Goal: Information Seeking & Learning: Compare options

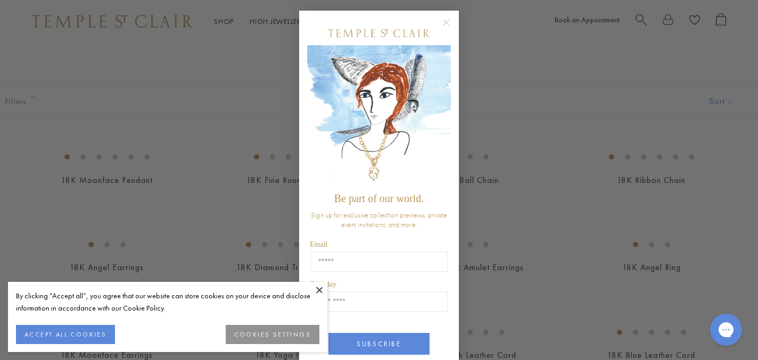
click at [447, 22] on icon "Close dialog" at bounding box center [446, 22] width 5 height 5
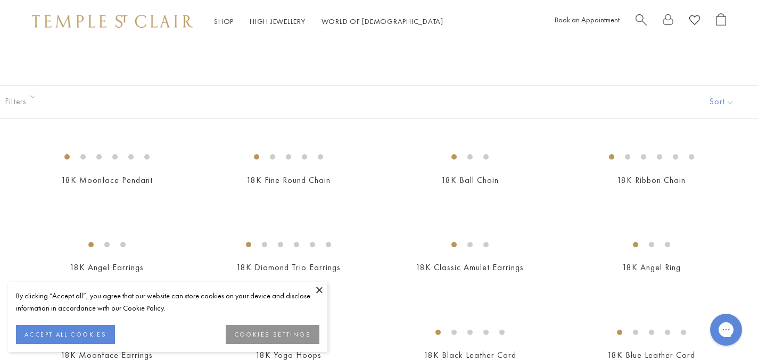
click at [639, 18] on span "Search" at bounding box center [641, 18] width 11 height 11
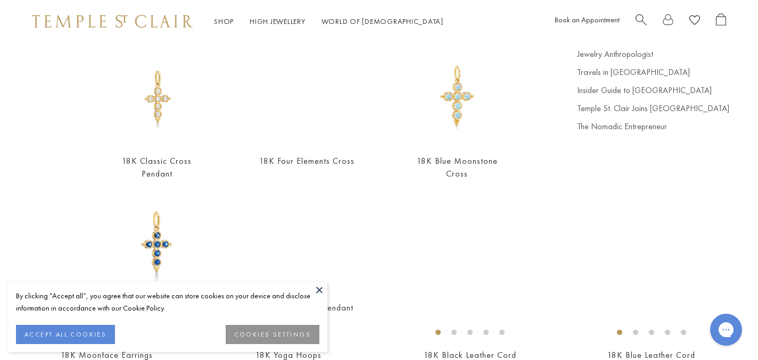
scroll to position [109, 0]
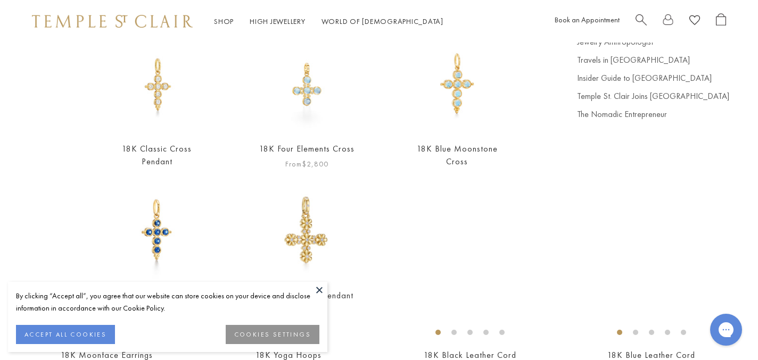
type input "*****"
click at [308, 103] on img at bounding box center [307, 84] width 97 height 97
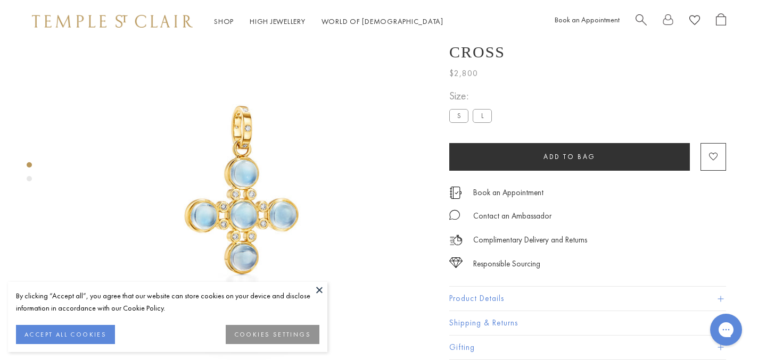
scroll to position [74, 0]
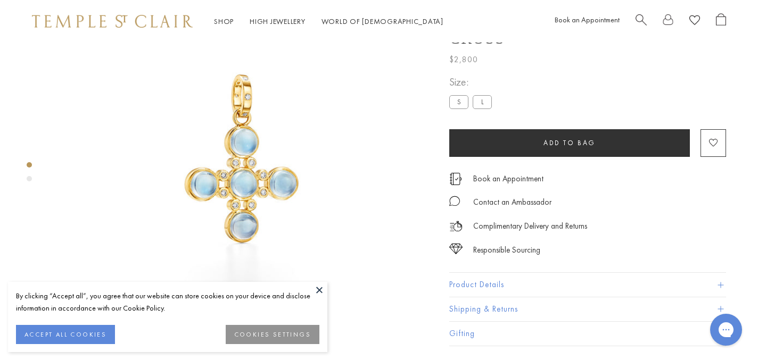
click at [485, 109] on label "L" at bounding box center [482, 101] width 19 height 13
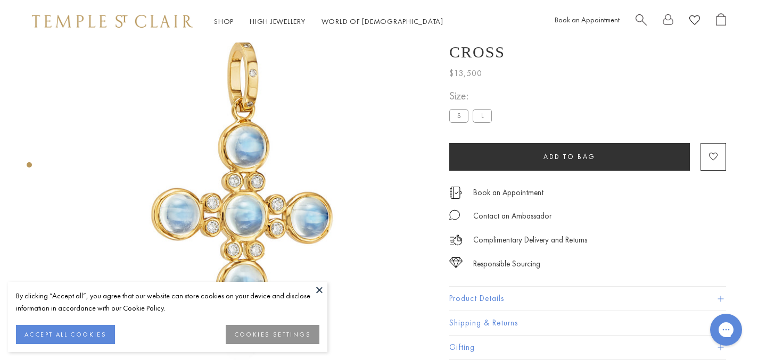
scroll to position [95, 0]
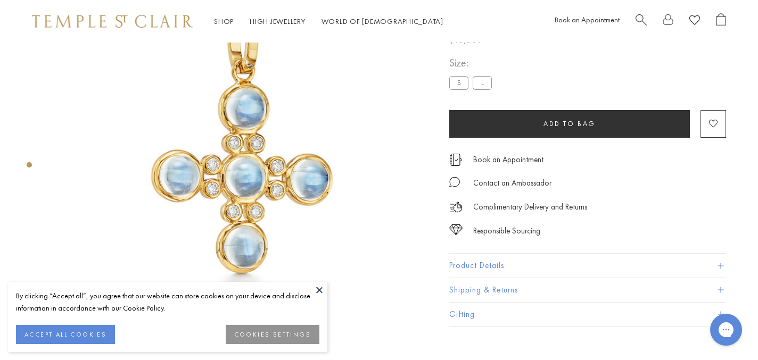
click at [318, 290] on button at bounding box center [319, 290] width 16 height 16
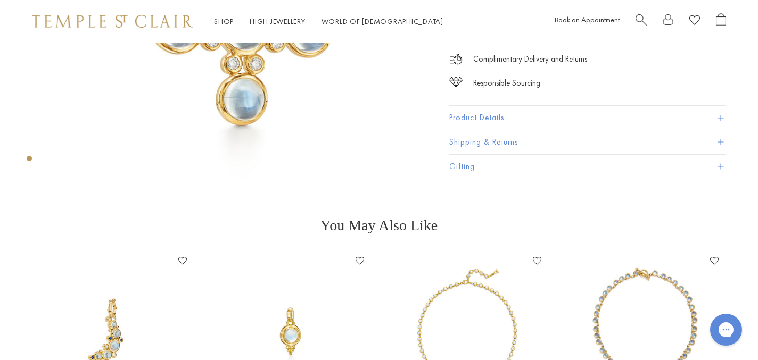
scroll to position [244, 0]
click at [475, 115] on button "Product Details" at bounding box center [587, 118] width 277 height 24
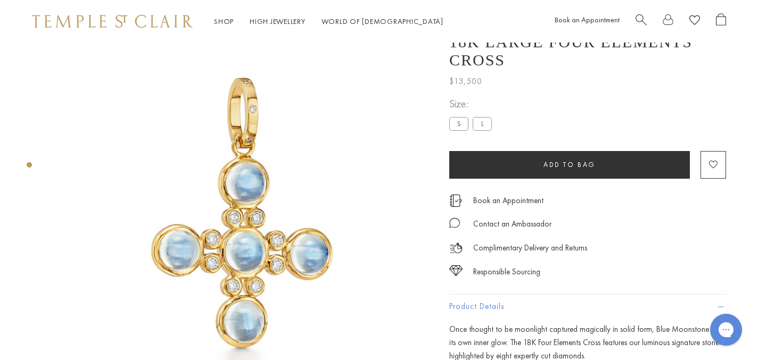
scroll to position [0, 0]
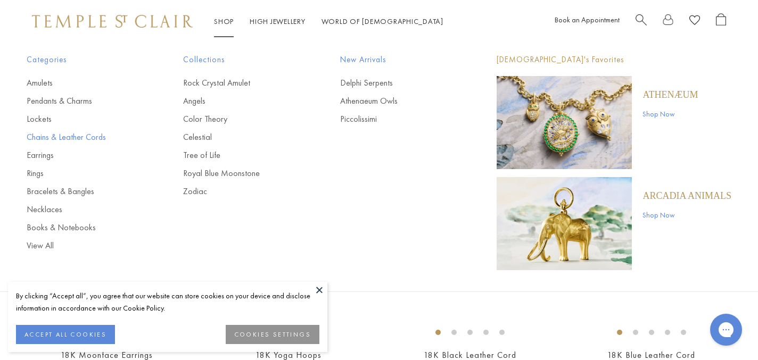
click at [81, 135] on link "Chains & Leather Cords" at bounding box center [84, 137] width 114 height 12
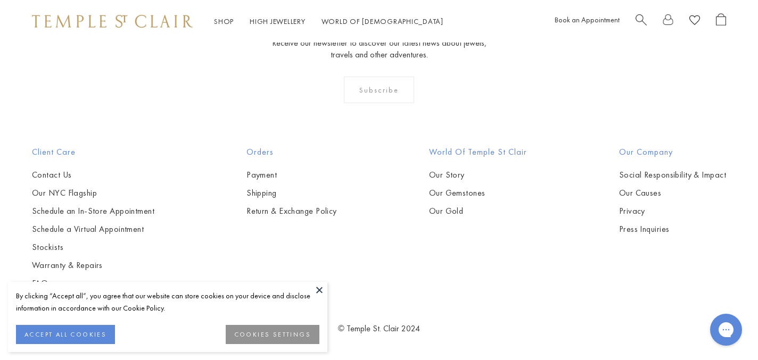
scroll to position [1321, 0]
click at [0, 0] on img at bounding box center [0, 0] width 0 height 0
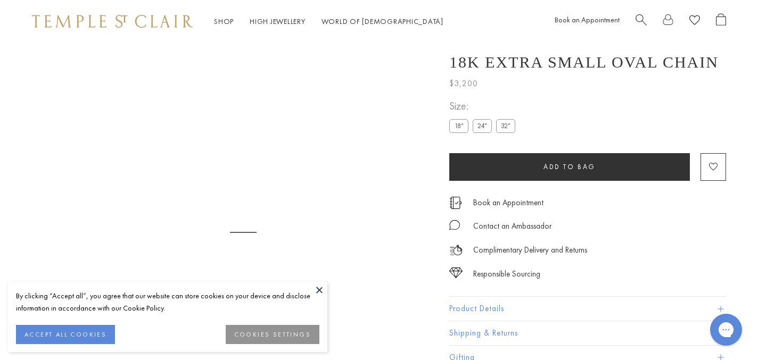
scroll to position [43, 0]
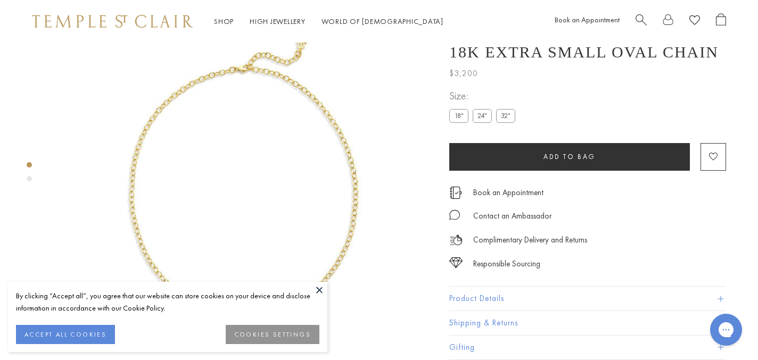
click at [483, 114] on label "24"" at bounding box center [482, 115] width 19 height 13
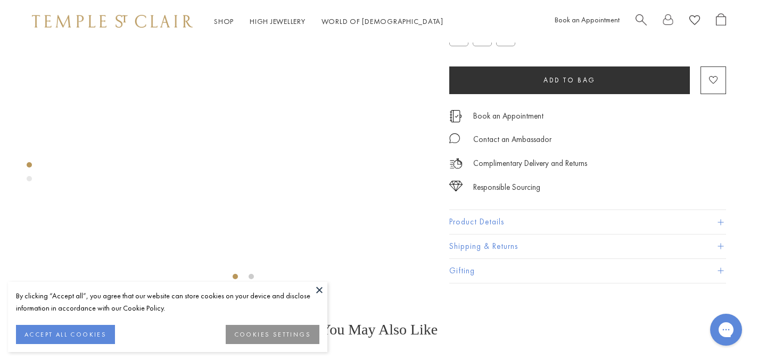
scroll to position [138, 0]
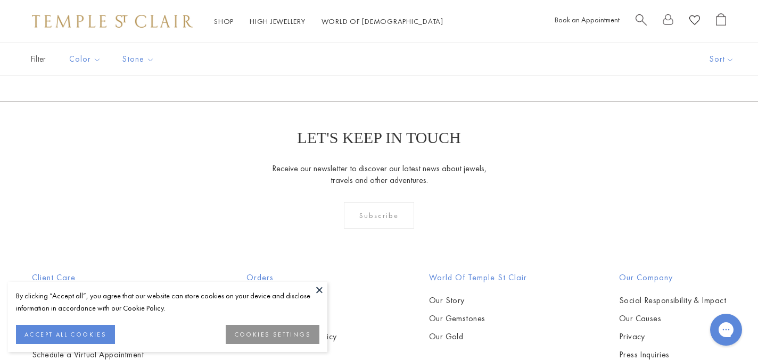
scroll to position [734, 0]
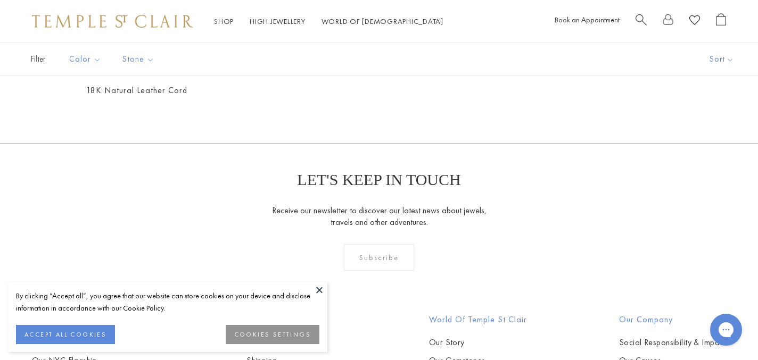
click at [0, 0] on img at bounding box center [0, 0] width 0 height 0
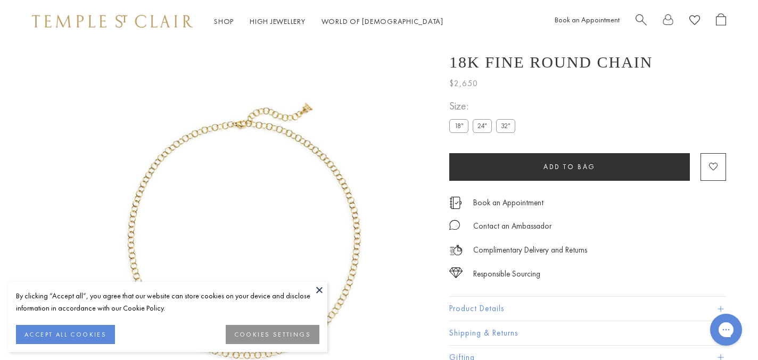
scroll to position [43, 0]
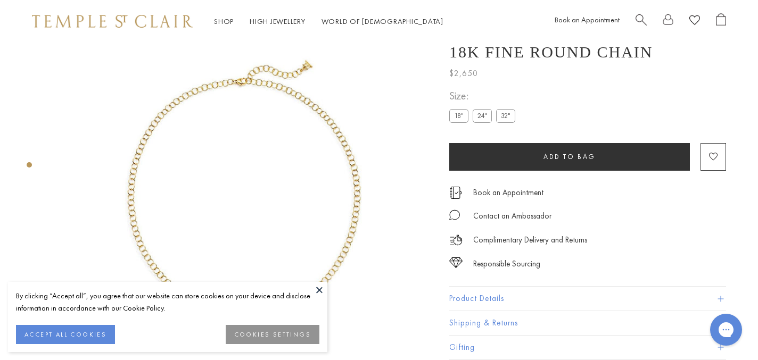
click at [484, 115] on label "24"" at bounding box center [482, 115] width 19 height 13
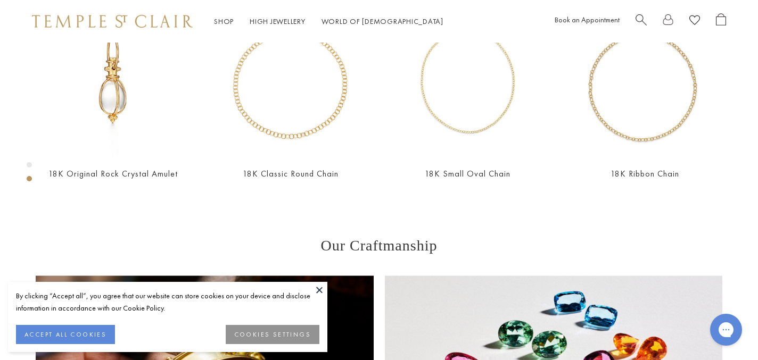
scroll to position [493, 0]
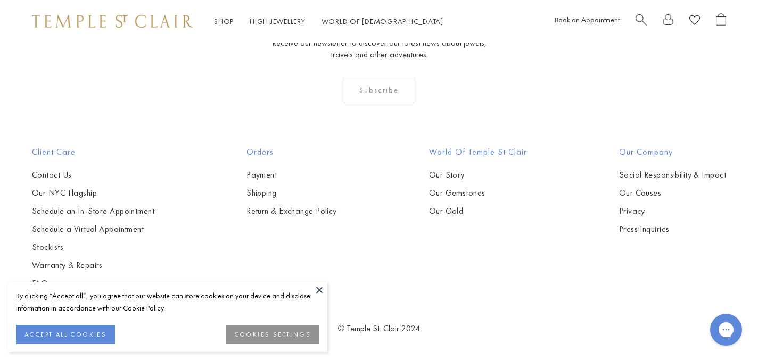
scroll to position [1340, 0]
click at [0, 0] on img at bounding box center [0, 0] width 0 height 0
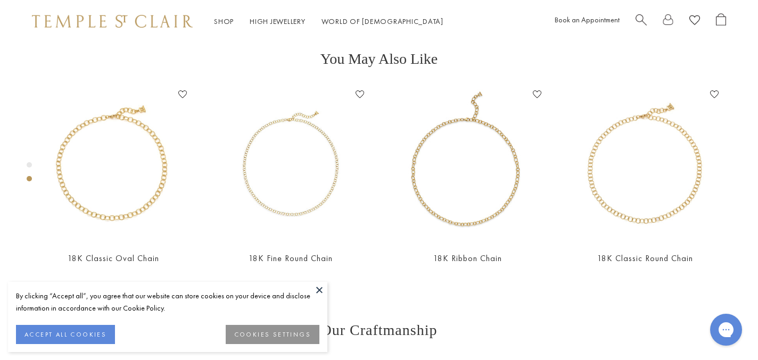
scroll to position [409, 0]
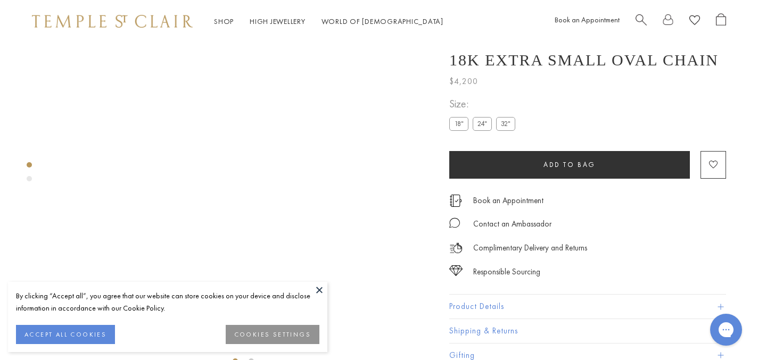
scroll to position [43, 0]
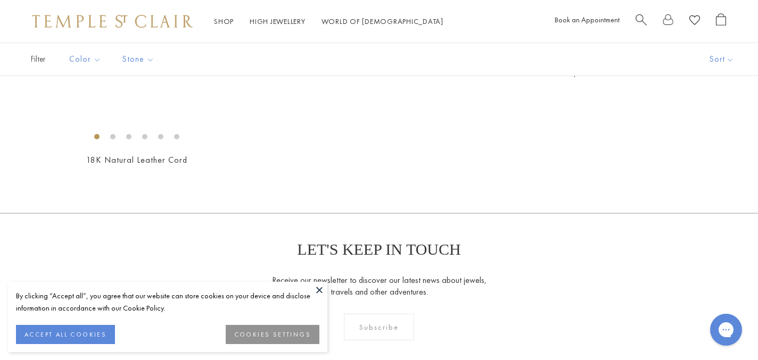
scroll to position [641, 0]
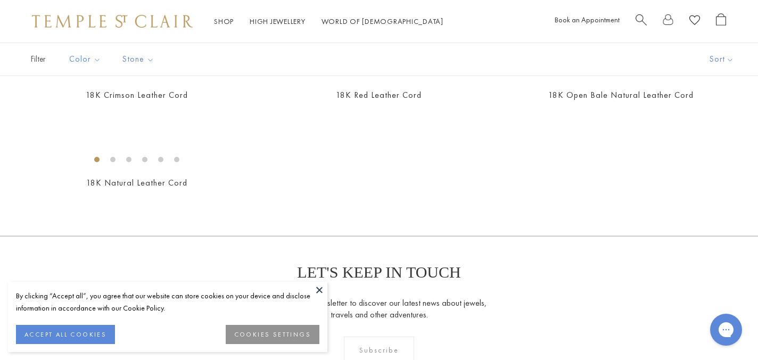
click at [0, 0] on img at bounding box center [0, 0] width 0 height 0
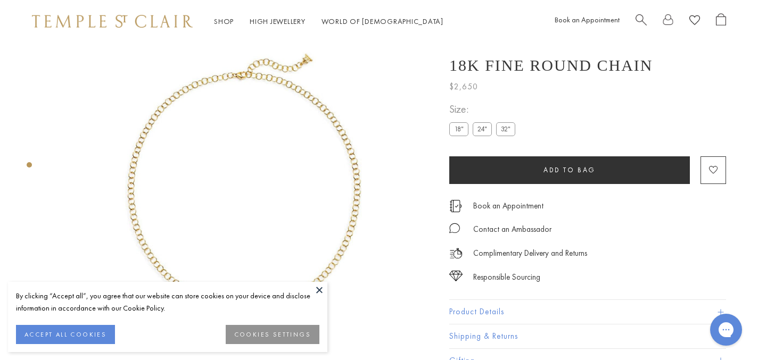
scroll to position [48, 0]
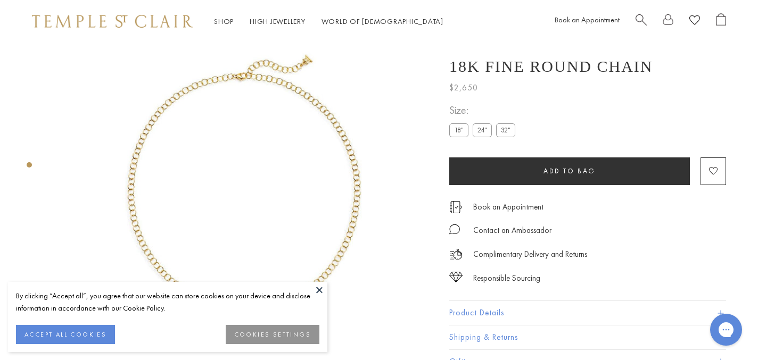
click at [481, 133] on label "24"" at bounding box center [482, 130] width 19 height 13
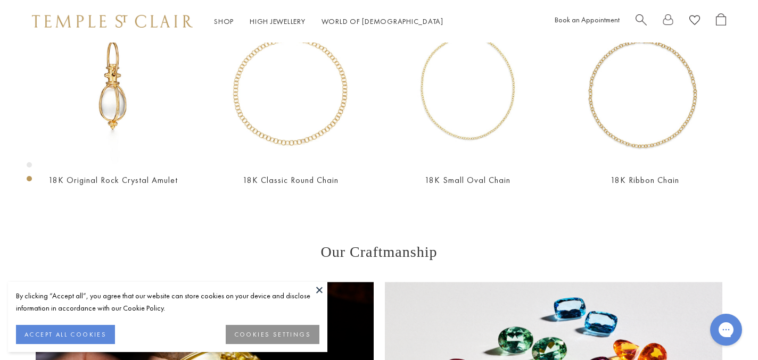
scroll to position [493, 0]
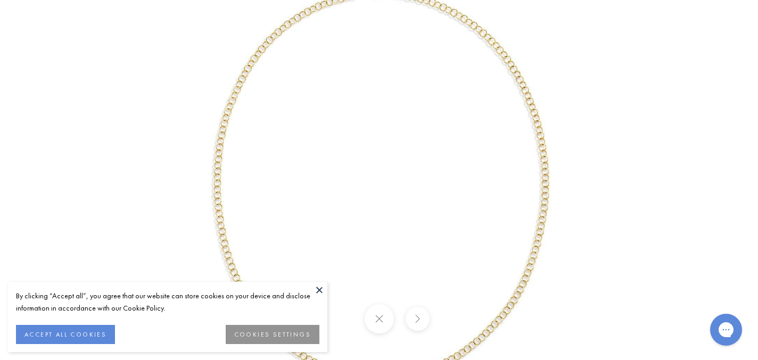
click at [218, 216] on img at bounding box center [379, 180] width 498 height 498
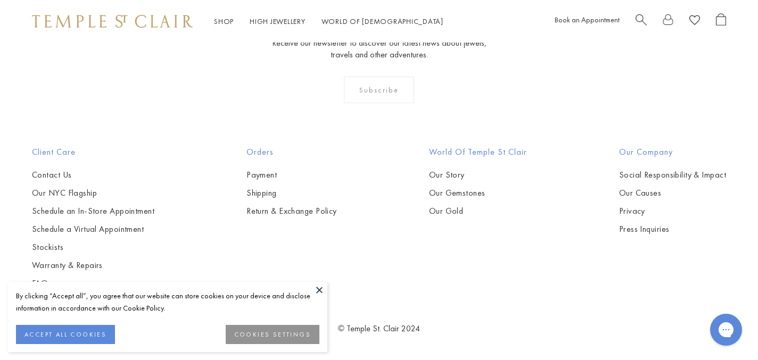
scroll to position [1307, 0]
click at [0, 0] on img at bounding box center [0, 0] width 0 height 0
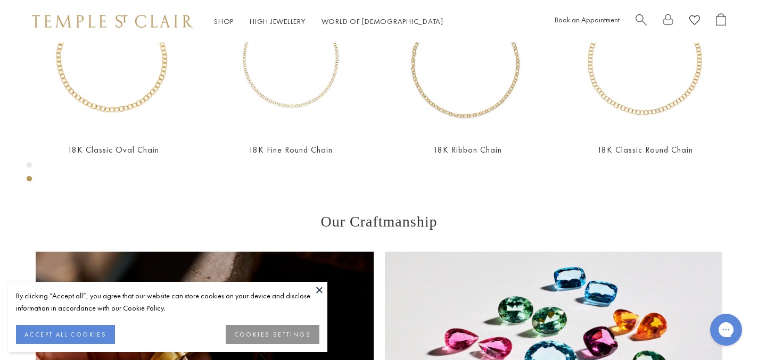
scroll to position [525, 0]
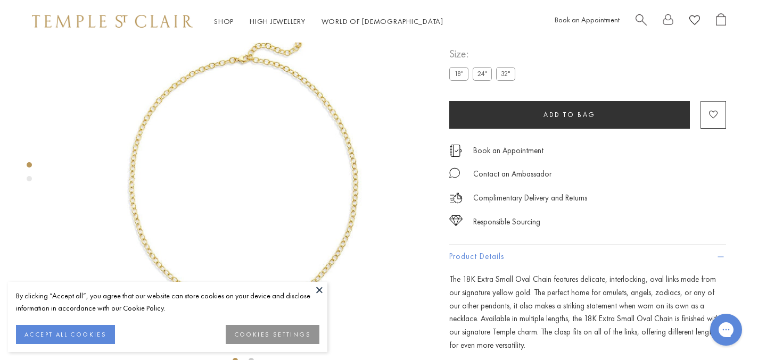
scroll to position [0, 0]
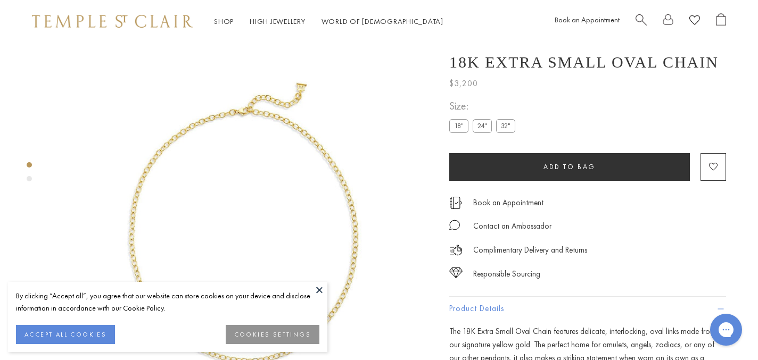
click at [485, 133] on label "24"" at bounding box center [482, 126] width 19 height 13
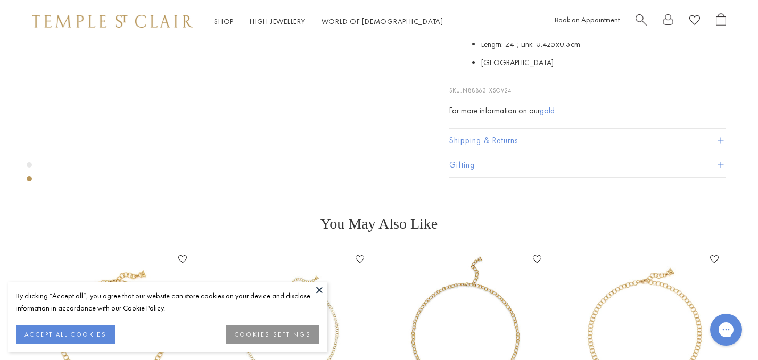
scroll to position [435, 0]
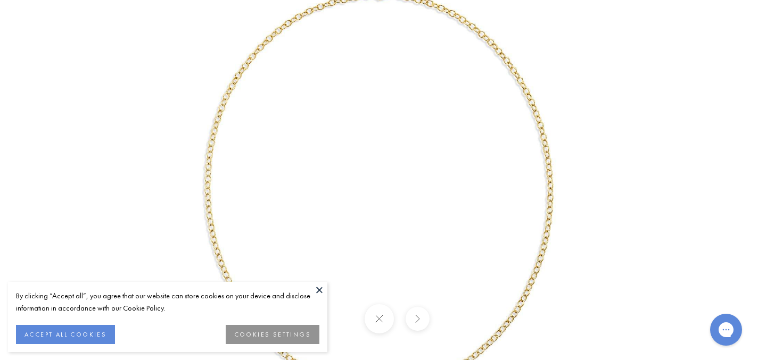
click at [205, 198] on img at bounding box center [379, 180] width 498 height 498
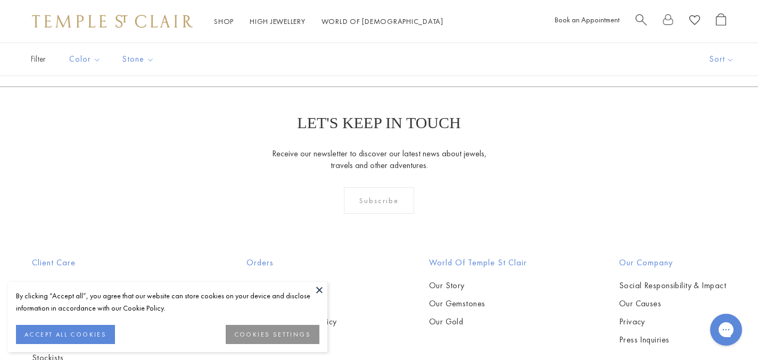
scroll to position [646, 0]
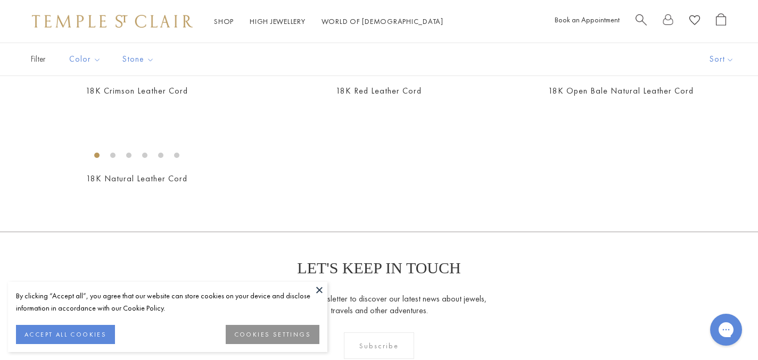
click at [0, 0] on img at bounding box center [0, 0] width 0 height 0
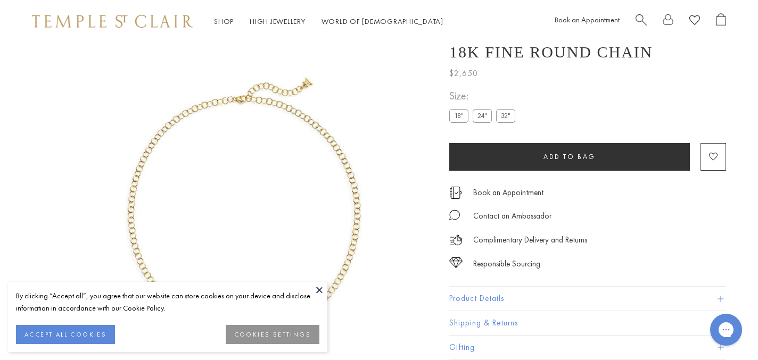
scroll to position [43, 0]
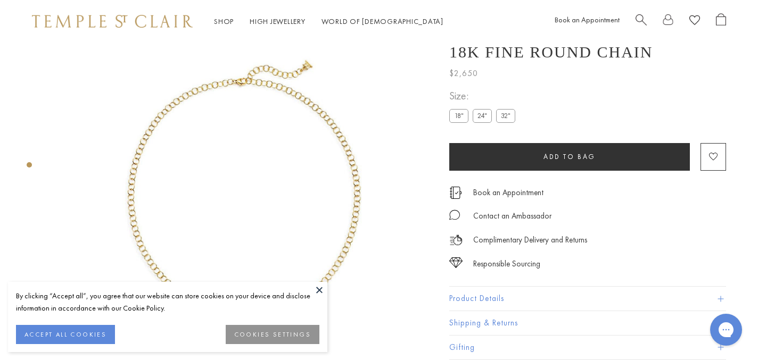
click at [349, 174] on img at bounding box center [243, 190] width 380 height 380
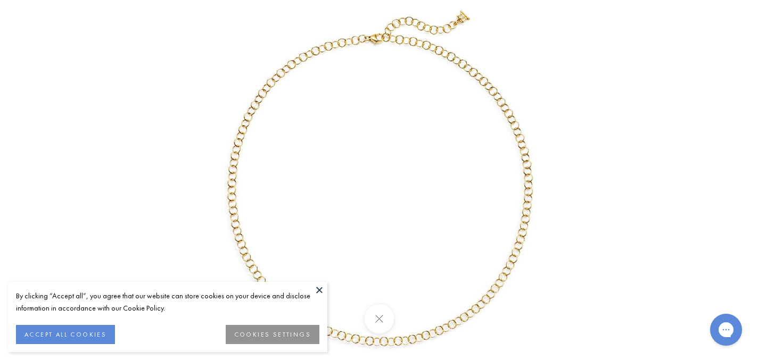
click at [241, 148] on img at bounding box center [379, 180] width 498 height 498
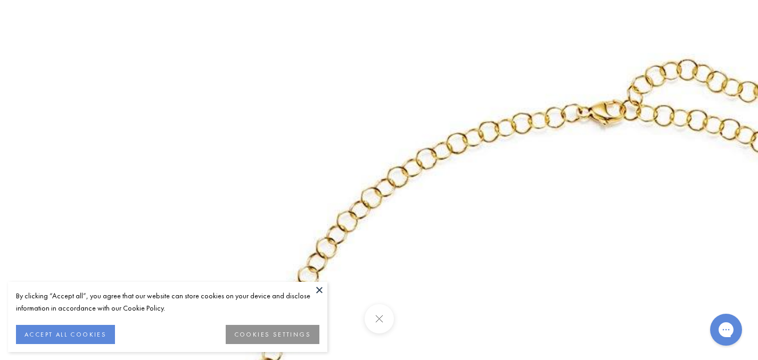
click at [381, 319] on button at bounding box center [378, 319] width 29 height 29
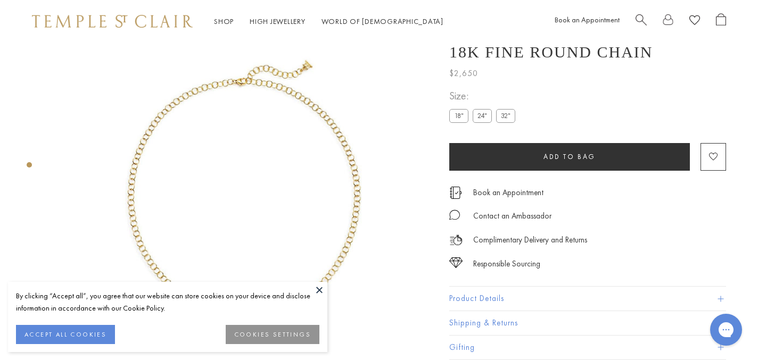
click at [318, 290] on button at bounding box center [319, 290] width 16 height 16
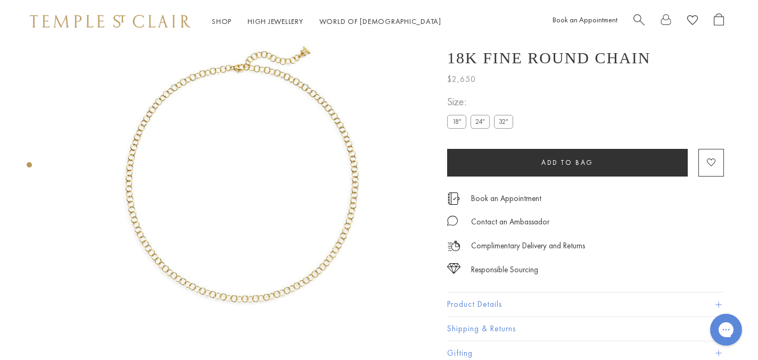
scroll to position [0, 2]
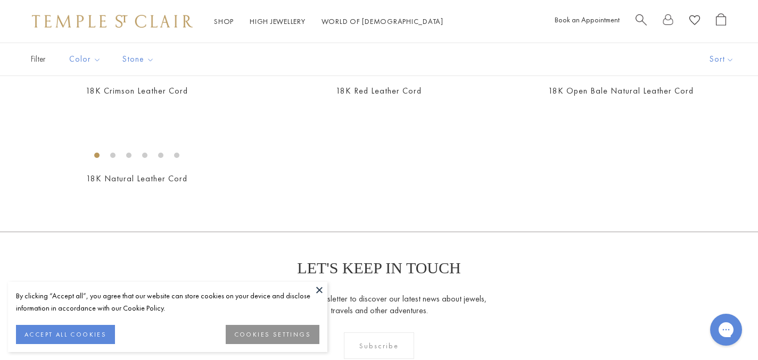
click at [0, 0] on img at bounding box center [0, 0] width 0 height 0
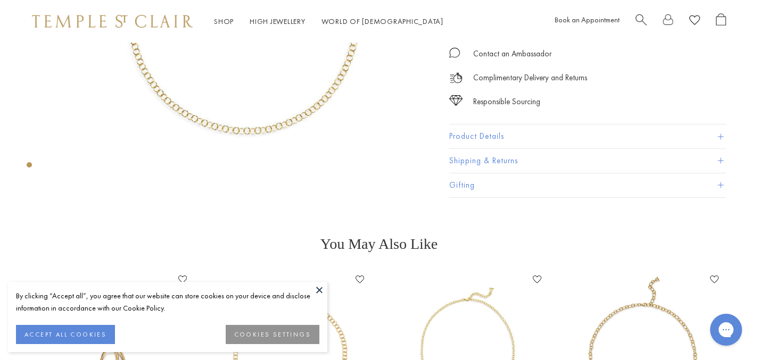
scroll to position [221, 0]
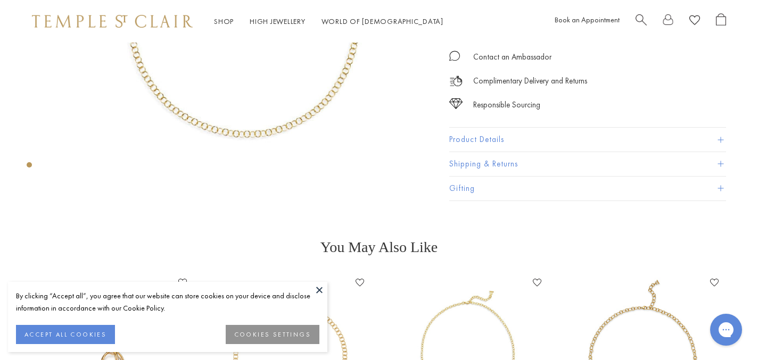
click at [264, 117] on img at bounding box center [243, 11] width 380 height 380
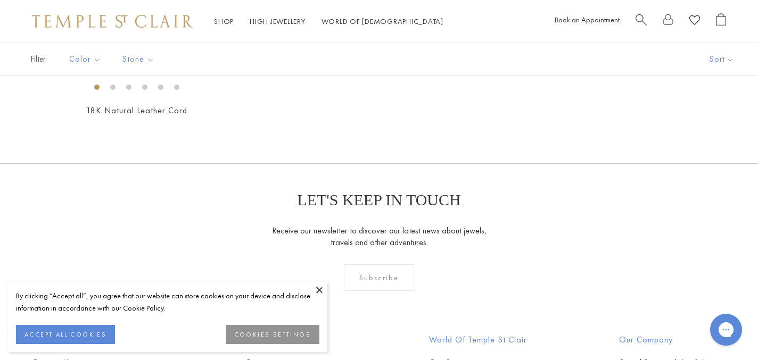
scroll to position [715, 0]
click at [0, 0] on img at bounding box center [0, 0] width 0 height 0
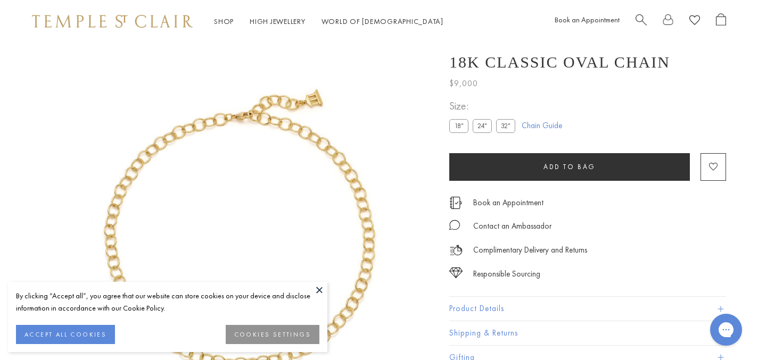
scroll to position [43, 0]
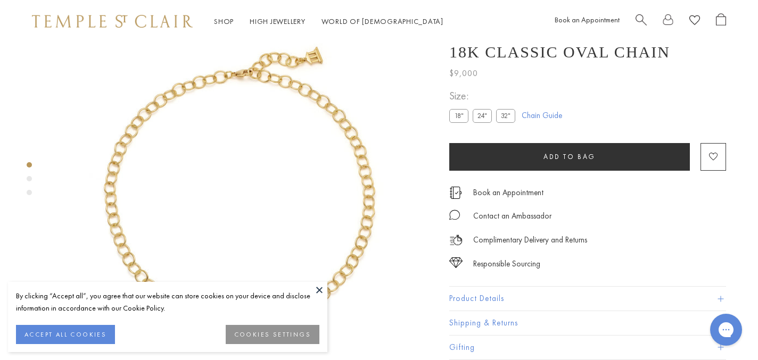
click at [480, 111] on label "24"" at bounding box center [482, 115] width 19 height 13
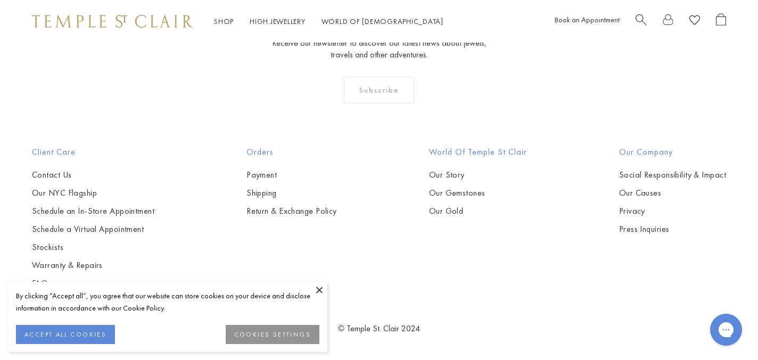
scroll to position [1136, 0]
